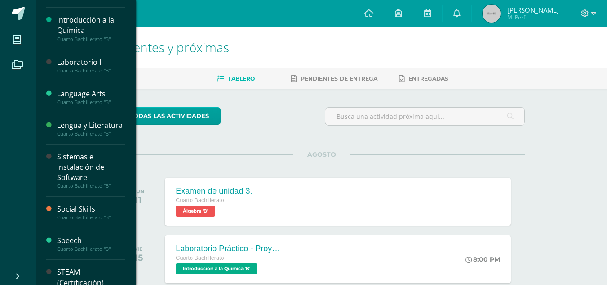
scroll to position [323, 0]
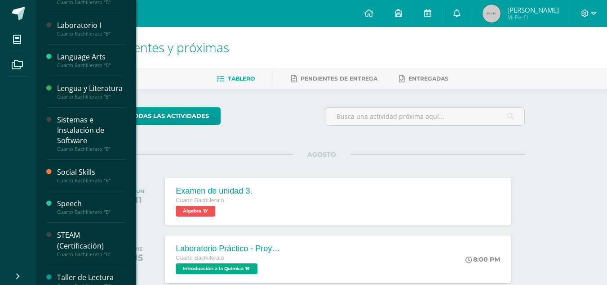
click at [74, 138] on div "Sistemas e Instalación de Software" at bounding box center [91, 130] width 68 height 31
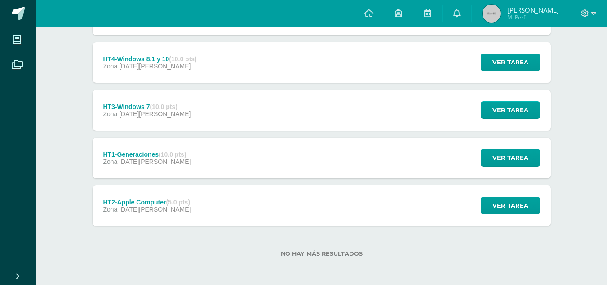
scroll to position [251, 0]
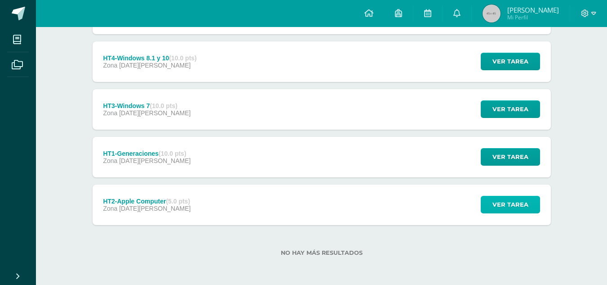
click at [490, 205] on button "Ver tarea" at bounding box center [510, 205] width 59 height 18
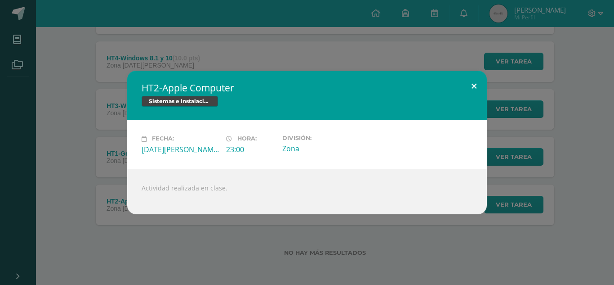
click at [475, 80] on button at bounding box center [474, 86] width 26 height 31
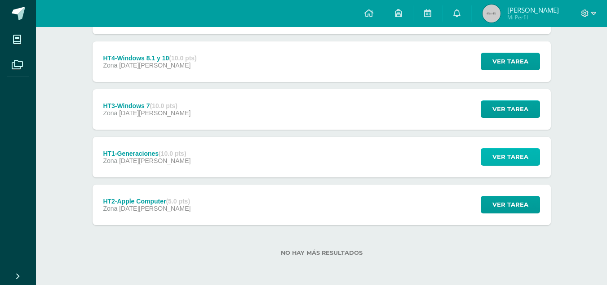
click at [537, 157] on button "Ver tarea" at bounding box center [510, 157] width 59 height 18
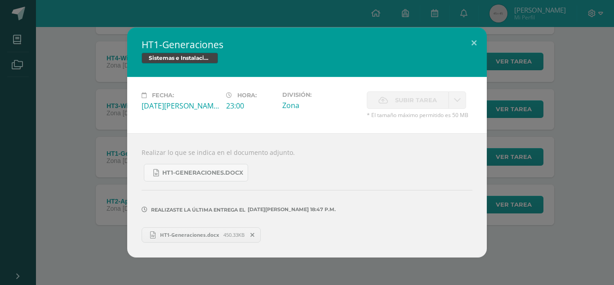
click at [182, 236] on span "HT1-Generaciones.docx" at bounding box center [190, 234] width 68 height 7
click at [474, 41] on button at bounding box center [474, 42] width 26 height 31
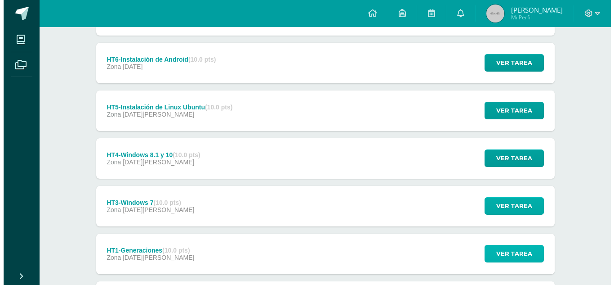
scroll to position [155, 0]
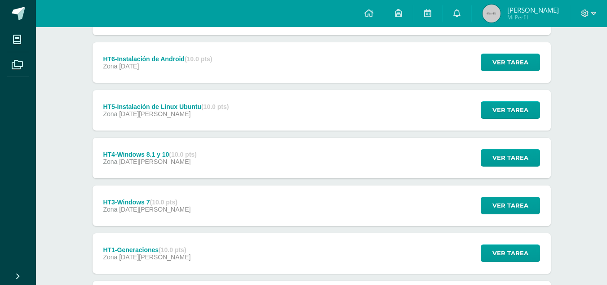
click at [526, 216] on div "Ver tarea" at bounding box center [510, 205] width 84 height 40
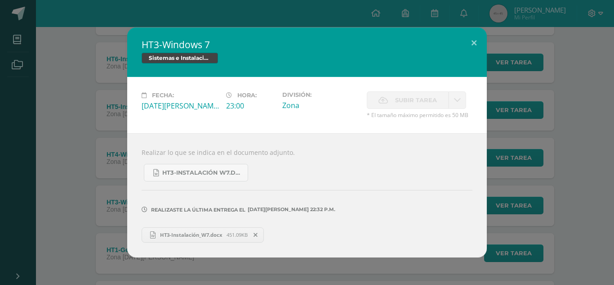
click at [206, 234] on span "HT3-Instalación_W7.docx" at bounding box center [191, 234] width 71 height 7
click at [473, 37] on button at bounding box center [474, 42] width 26 height 31
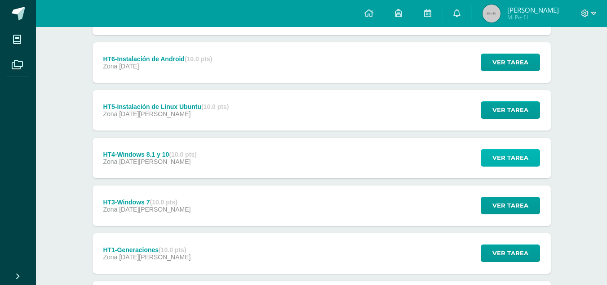
click at [516, 165] on span "Ver tarea" at bounding box center [511, 157] width 36 height 17
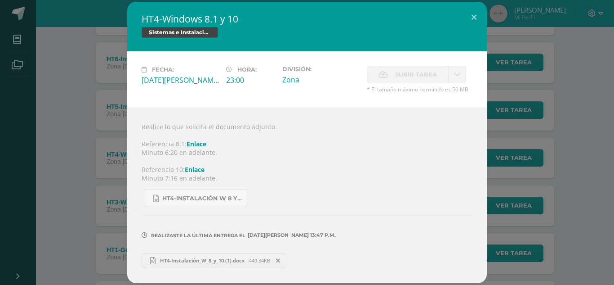
click at [210, 267] on link "HT4-Instalación_W_8_y_10 (1).docx 449.34KB" at bounding box center [214, 260] width 145 height 15
click at [474, 14] on button at bounding box center [474, 17] width 26 height 31
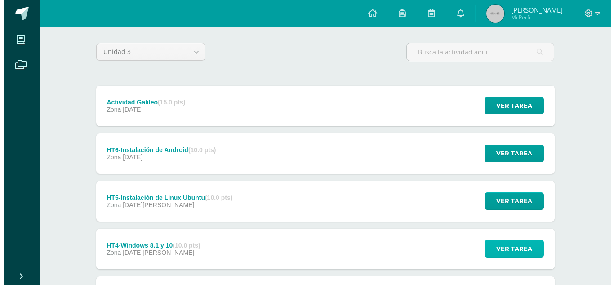
scroll to position [63, 0]
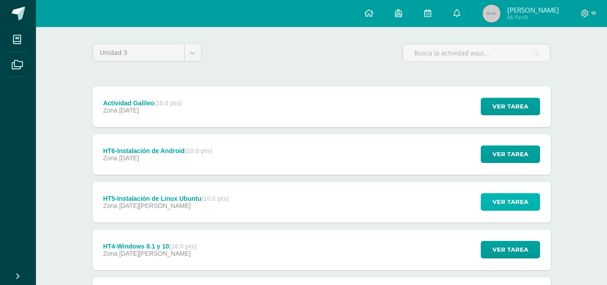
click at [509, 206] on span "Ver tarea" at bounding box center [511, 201] width 36 height 17
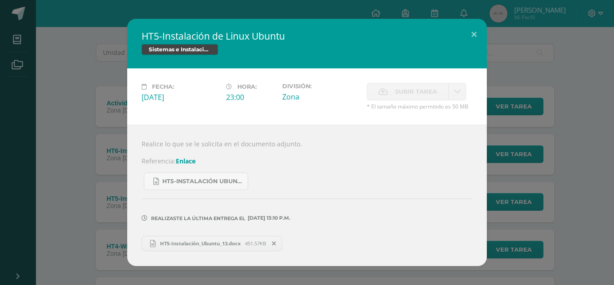
click at [209, 244] on span "HT5-Instalación_Ubuntu_13.docx" at bounding box center [200, 243] width 89 height 7
click at [477, 35] on button at bounding box center [474, 34] width 26 height 31
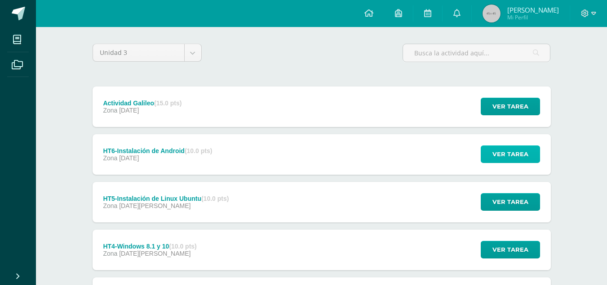
click at [498, 155] on span "Ver tarea" at bounding box center [511, 154] width 36 height 17
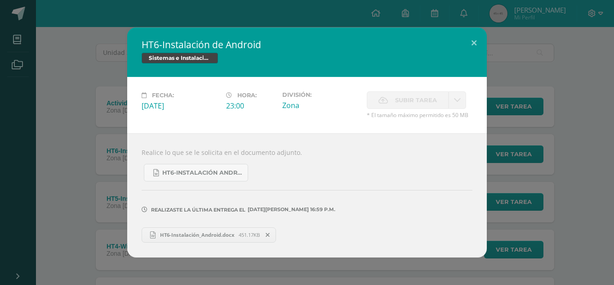
click at [178, 243] on div "Realice lo que se le solicita en el documento adjunto. HT6-Instalación Android.…" at bounding box center [307, 195] width 360 height 124
click at [177, 236] on span "HT6-Instalación_Android.docx" at bounding box center [197, 234] width 83 height 7
click at [476, 41] on button at bounding box center [474, 42] width 26 height 31
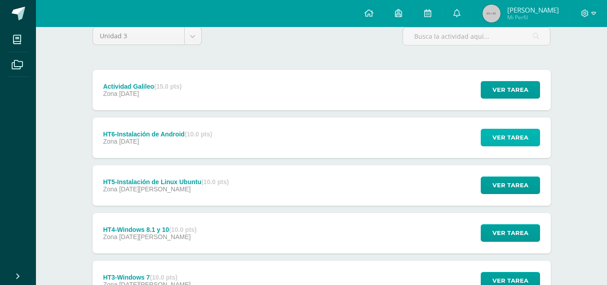
scroll to position [79, 0]
